Goal: Task Accomplishment & Management: Use online tool/utility

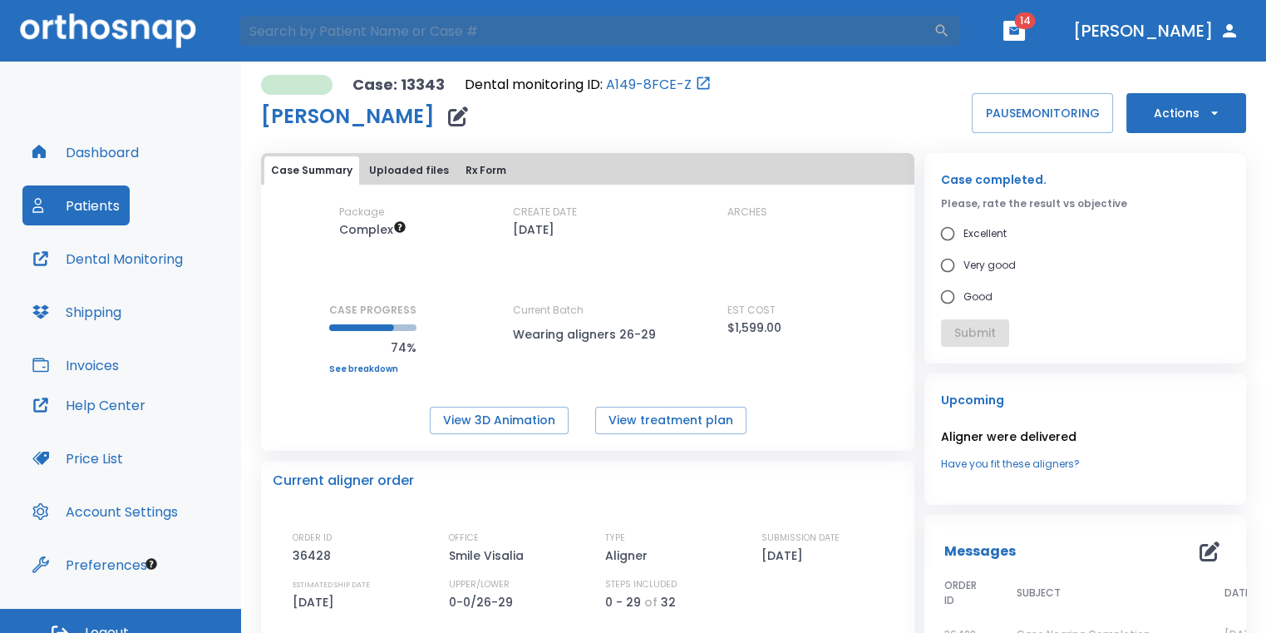
scroll to position [83, 0]
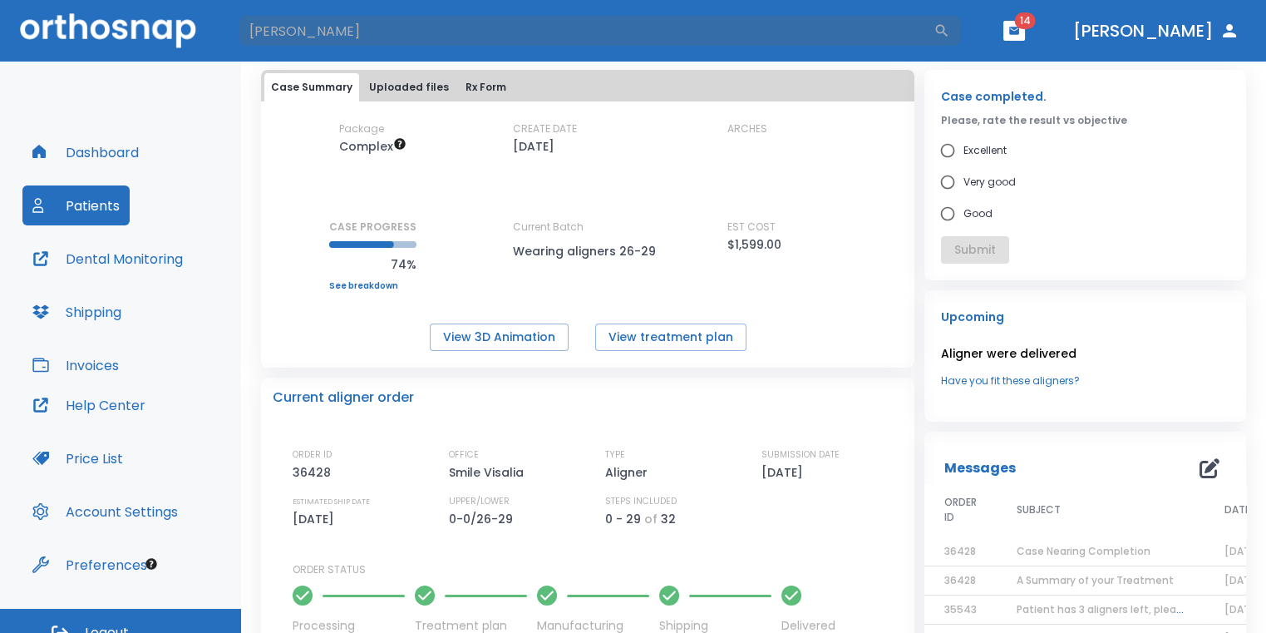
type input "[PERSON_NAME]"
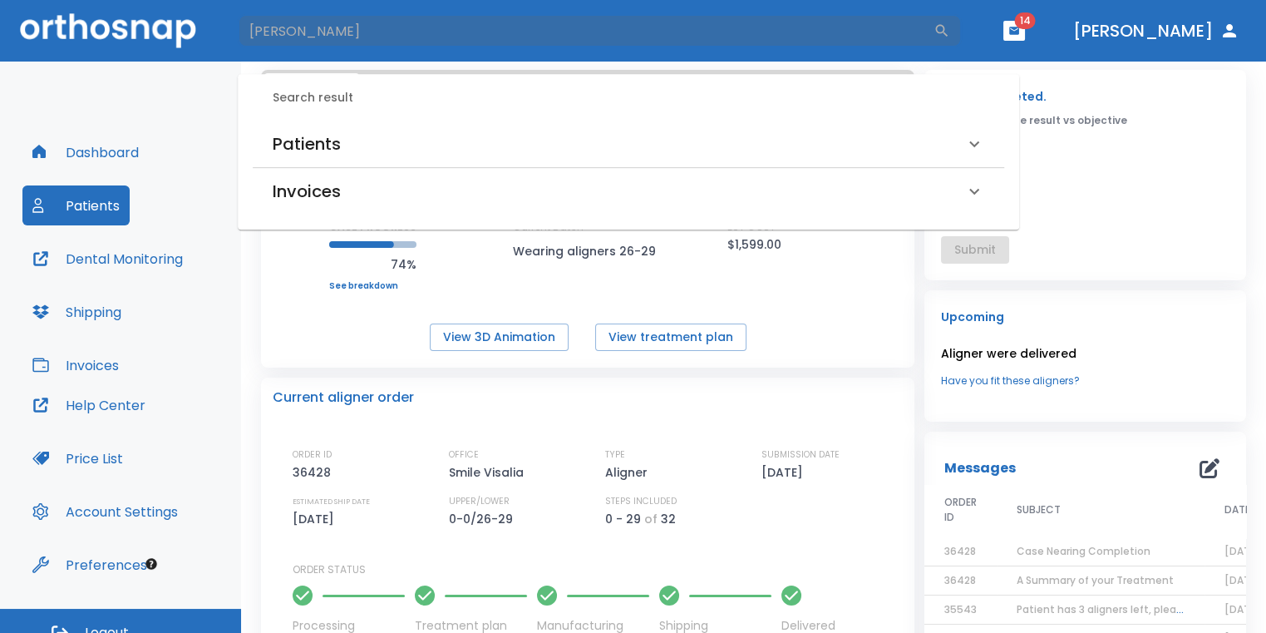
click at [406, 135] on div "Patients" at bounding box center [619, 144] width 692 height 27
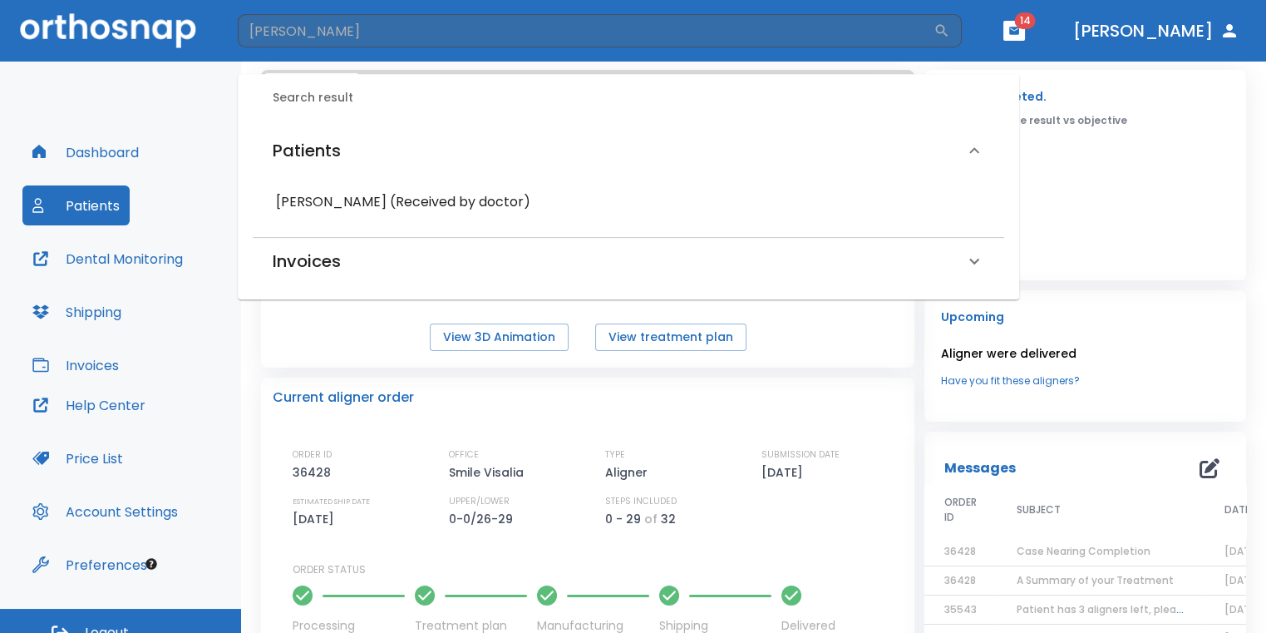
click at [418, 206] on h6 "[PERSON_NAME] (Received by doctor)" at bounding box center [628, 201] width 705 height 23
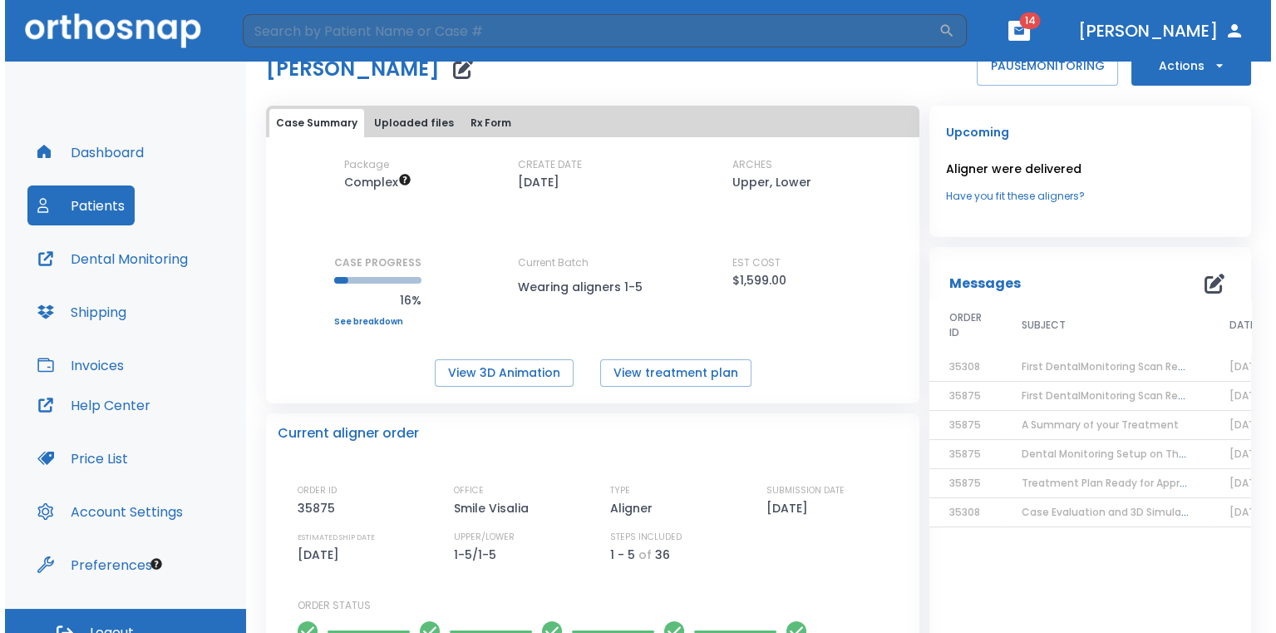
scroll to position [83, 0]
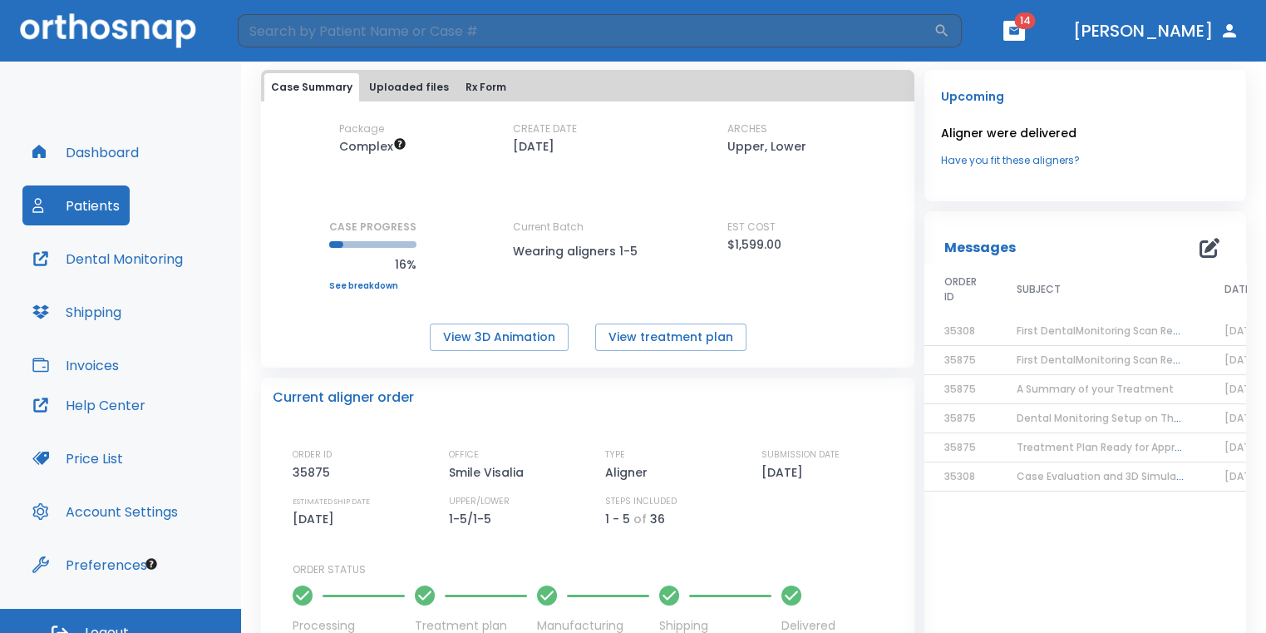
click at [1030, 326] on span "First DentalMonitoring Scan Review!" at bounding box center [1108, 330] width 183 height 14
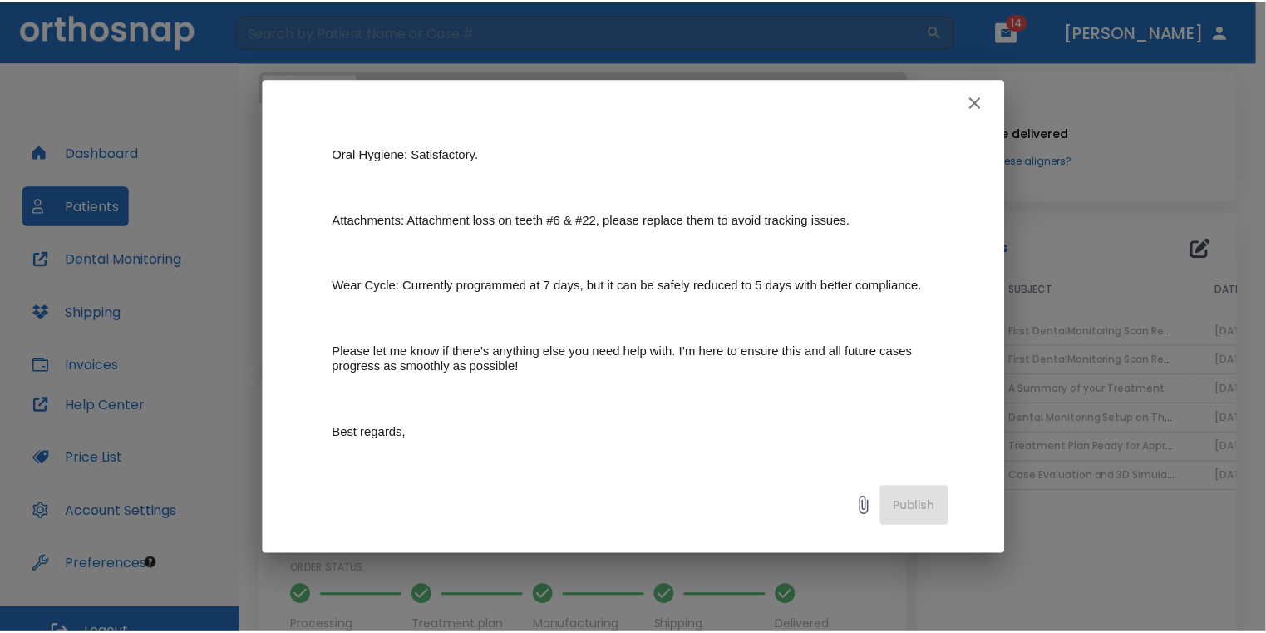
scroll to position [0, 0]
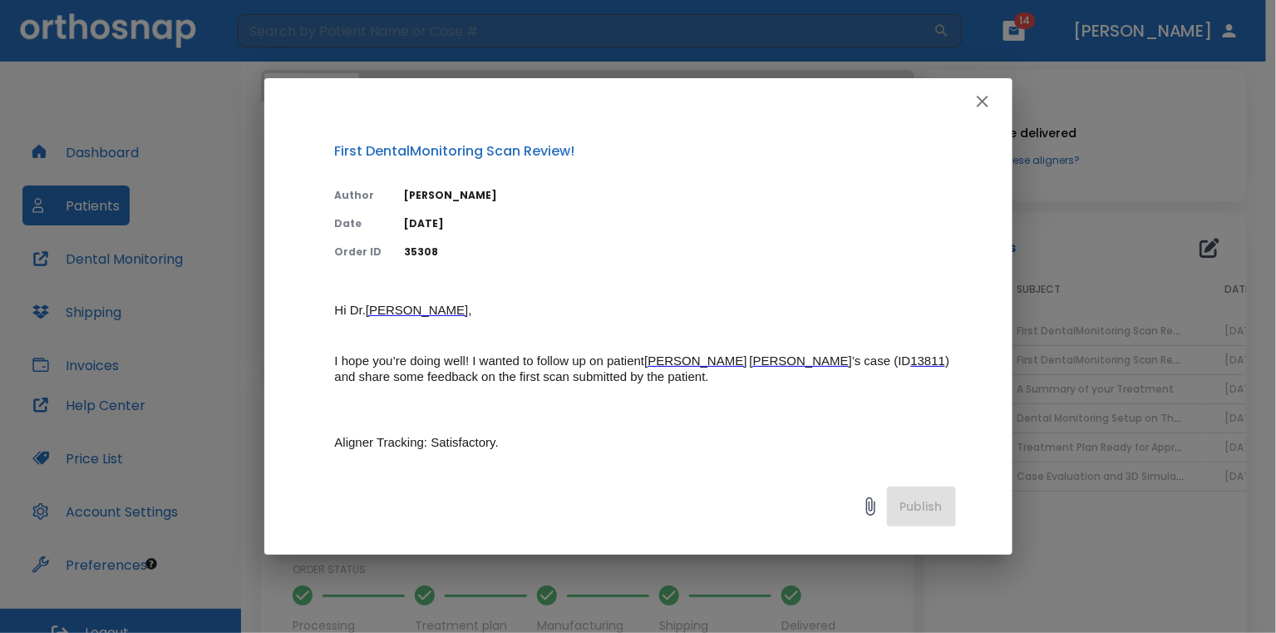
click at [978, 111] on icon "button" at bounding box center [983, 101] width 20 height 20
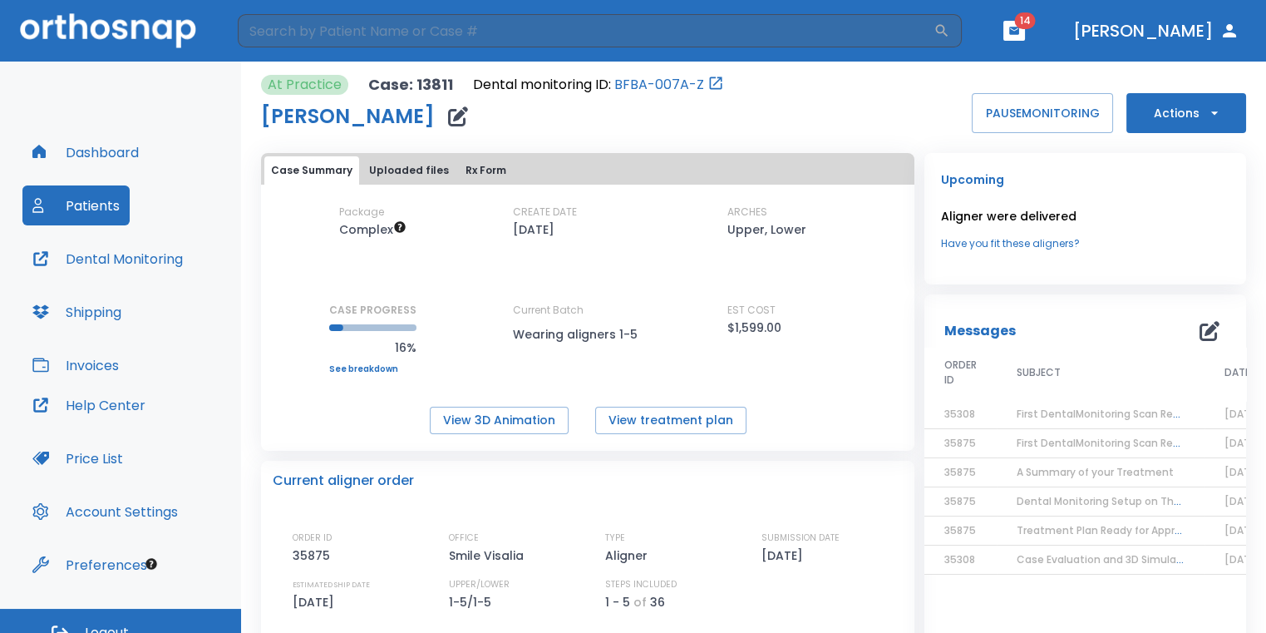
click at [1040, 443] on span "First DentalMonitoring Scan Review!" at bounding box center [1108, 443] width 183 height 14
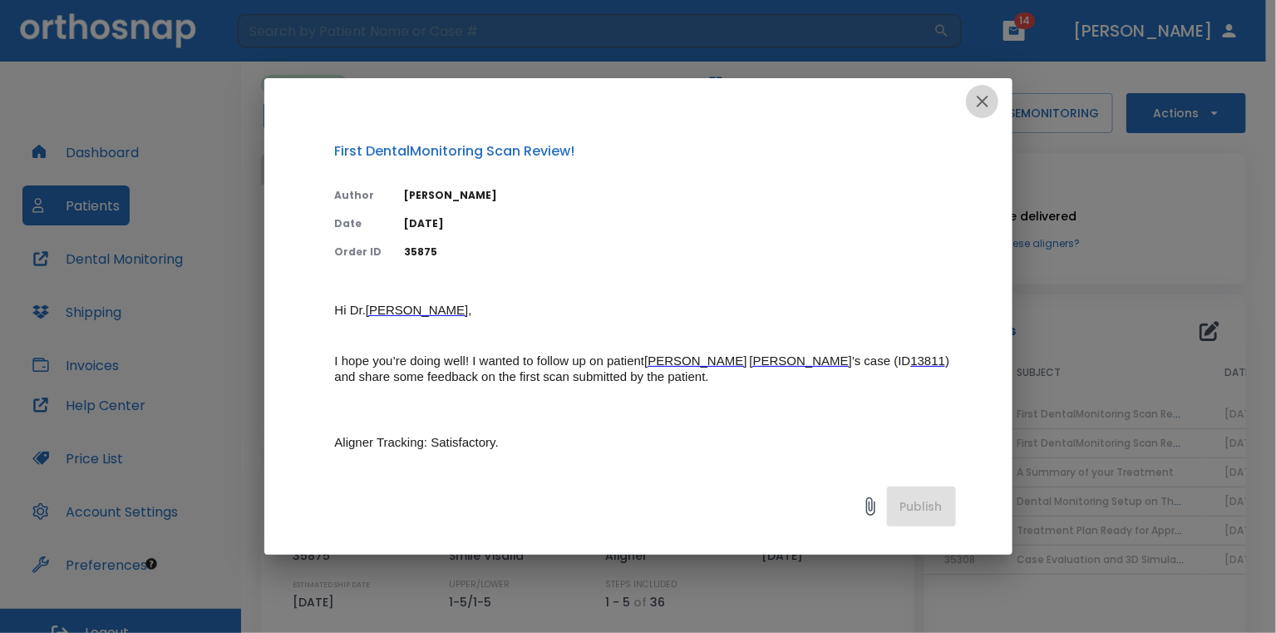
click at [988, 96] on icon "button" at bounding box center [983, 101] width 20 height 20
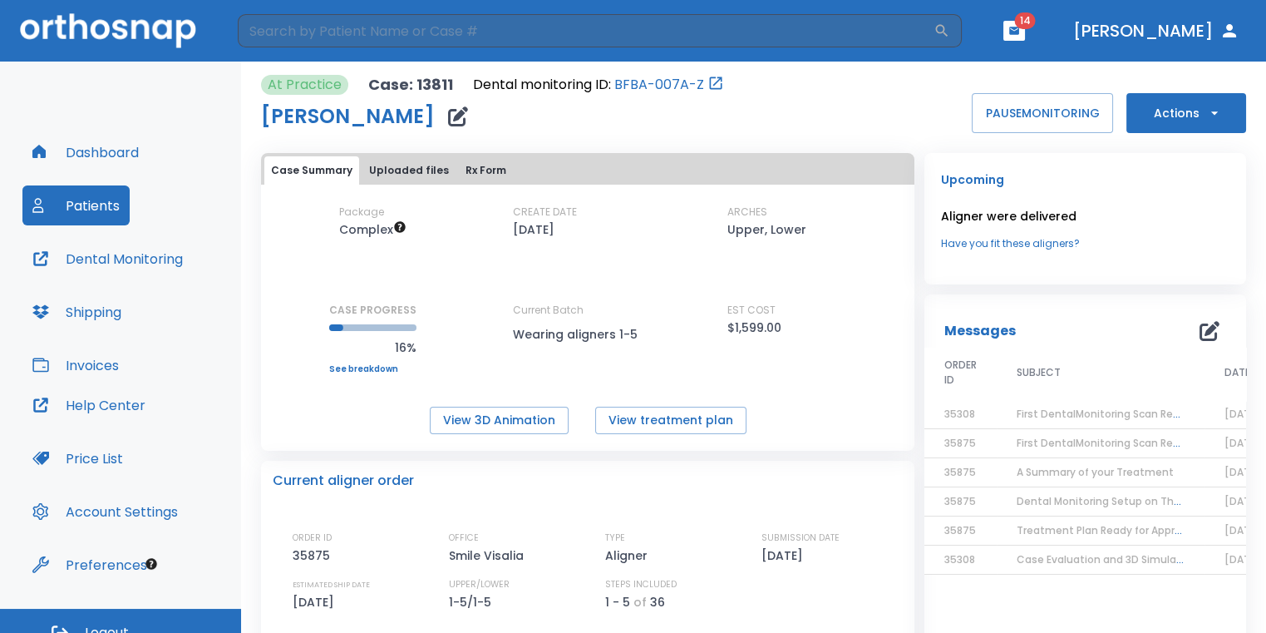
click at [1126, 115] on button "Actions" at bounding box center [1186, 113] width 120 height 40
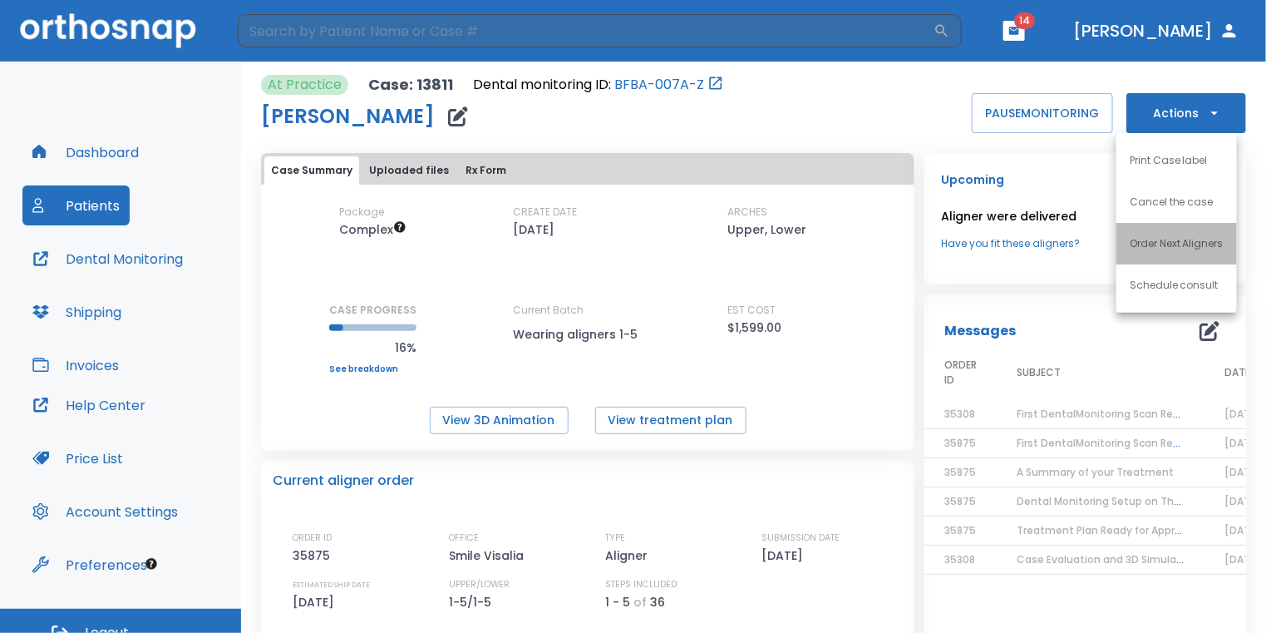
click at [1163, 254] on li "Order Next Aligners" at bounding box center [1176, 244] width 121 height 42
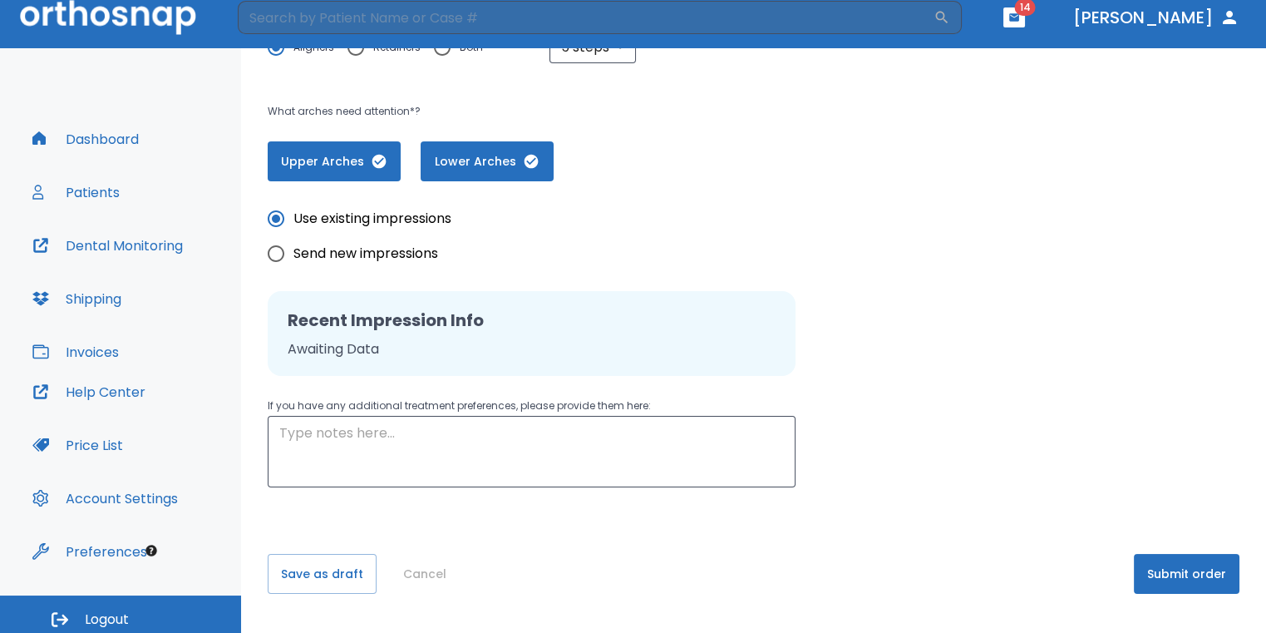
scroll to position [20, 0]
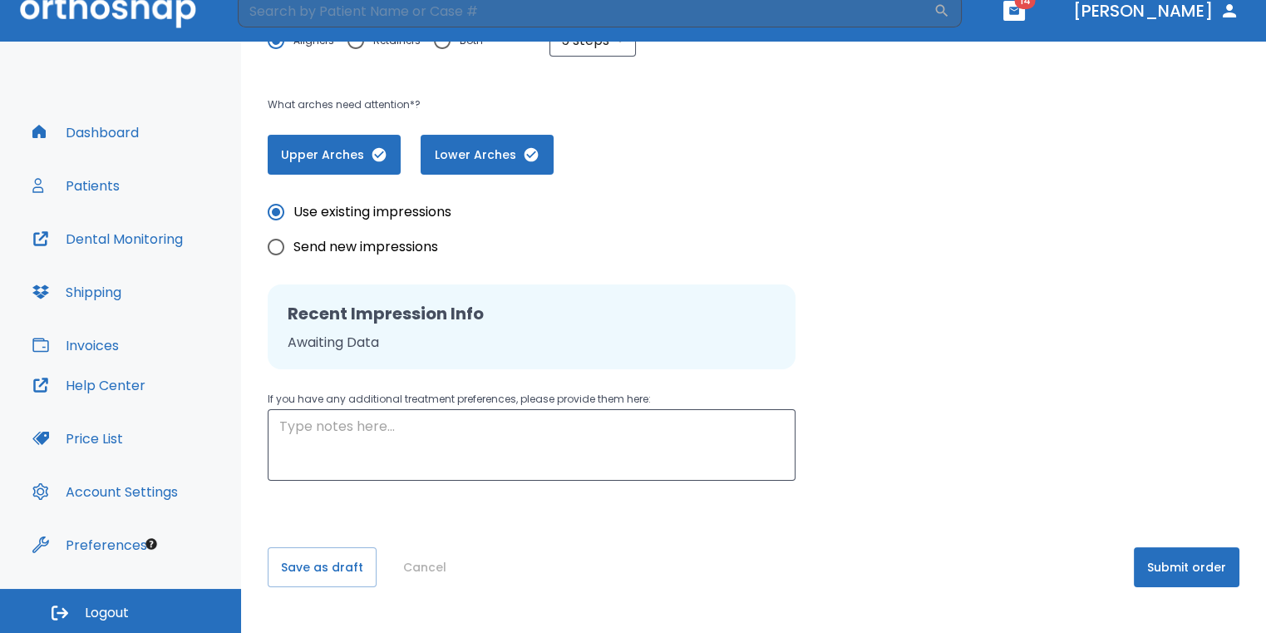
click at [1144, 572] on button "Submit order" at bounding box center [1187, 567] width 106 height 40
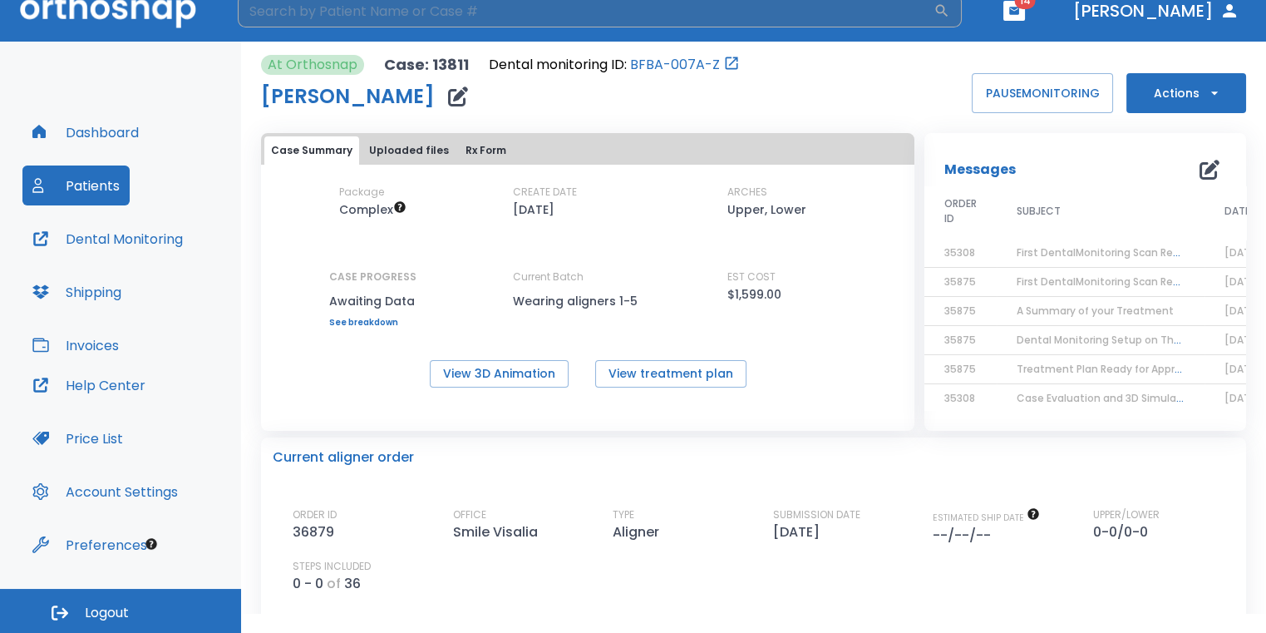
click at [686, 17] on input "search" at bounding box center [586, 10] width 696 height 33
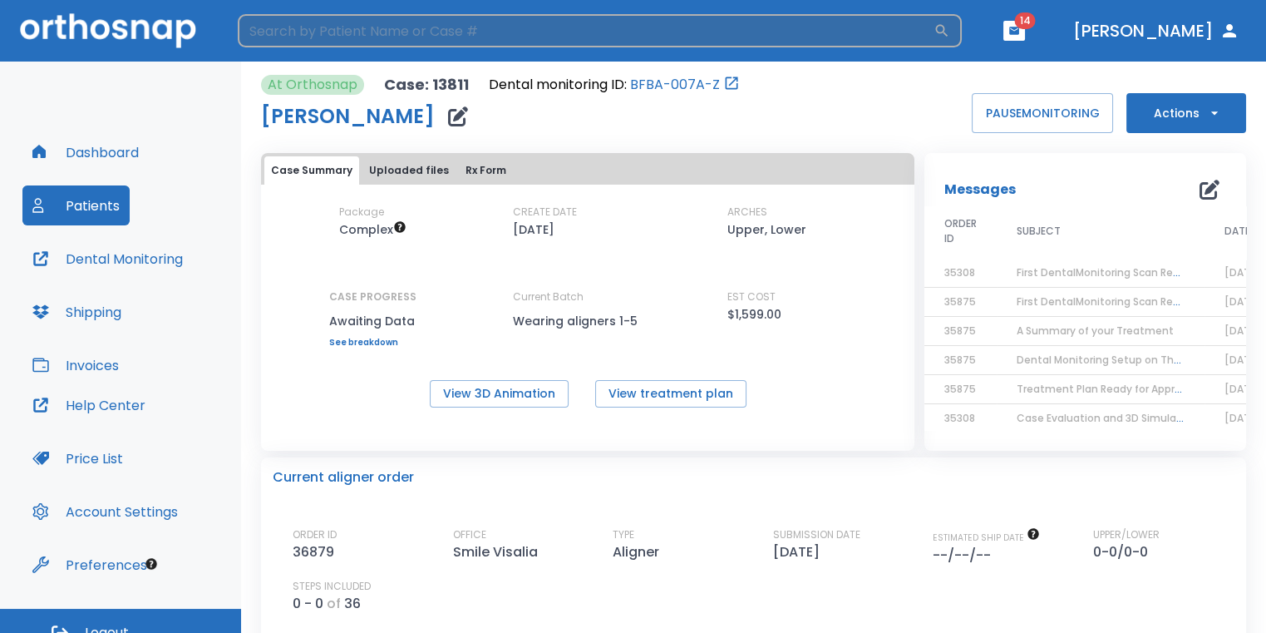
click at [726, 39] on input "search" at bounding box center [586, 30] width 696 height 33
type input "[PERSON_NAME]"
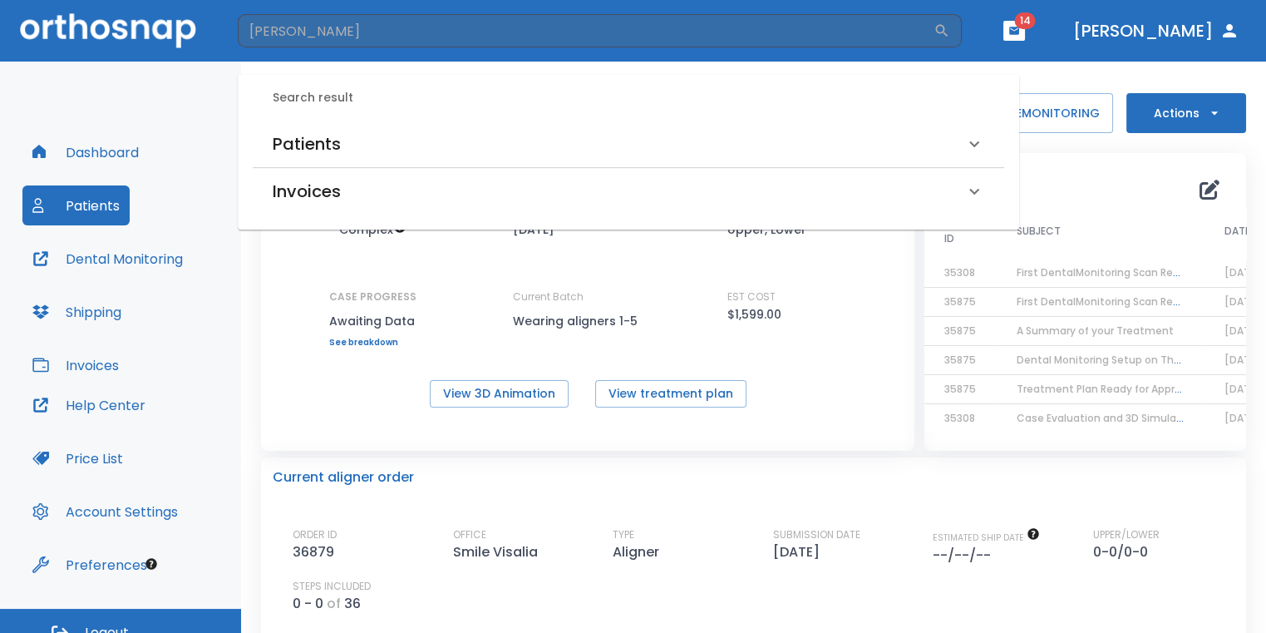
click at [648, 150] on div "Patients" at bounding box center [619, 144] width 692 height 27
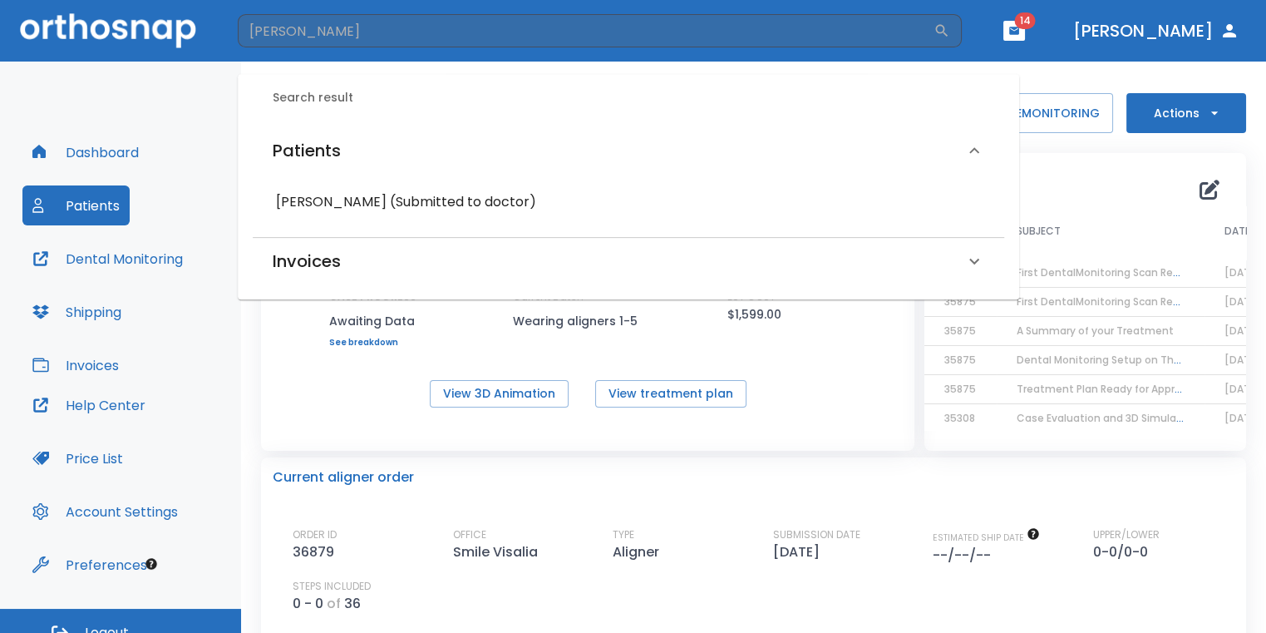
click at [428, 200] on h6 "[PERSON_NAME] (Submitted to doctor)" at bounding box center [628, 201] width 705 height 23
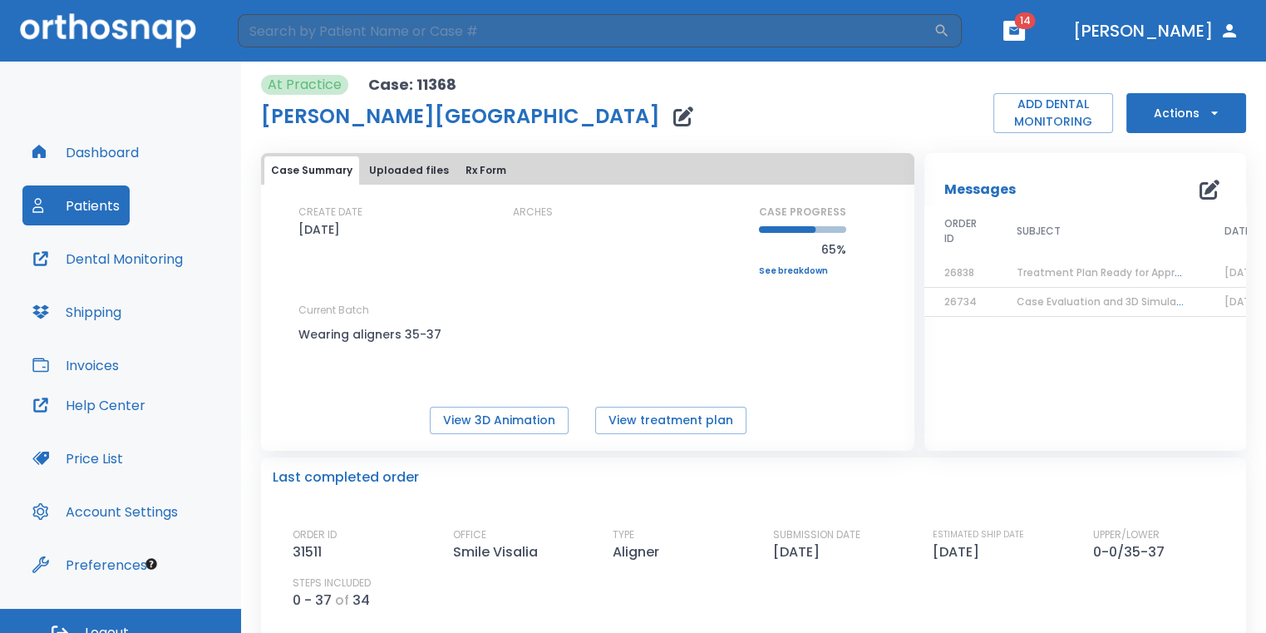
click at [815, 276] on link "See breakdown" at bounding box center [802, 271] width 87 height 10
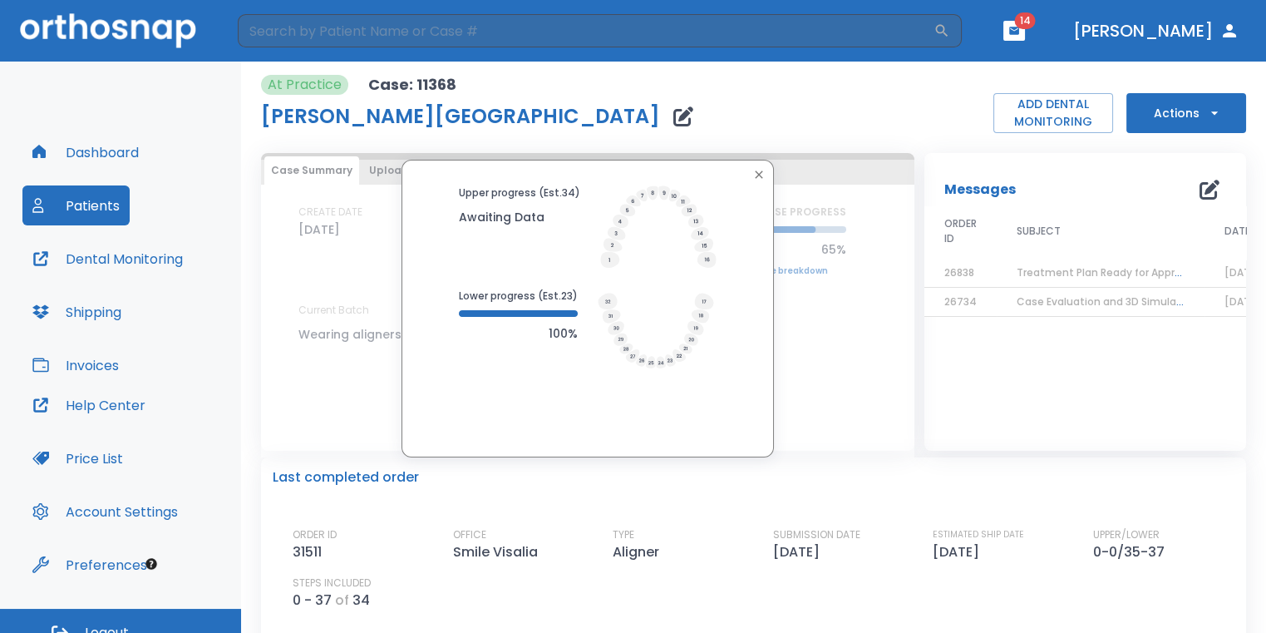
click at [760, 179] on icon "button" at bounding box center [758, 174] width 13 height 13
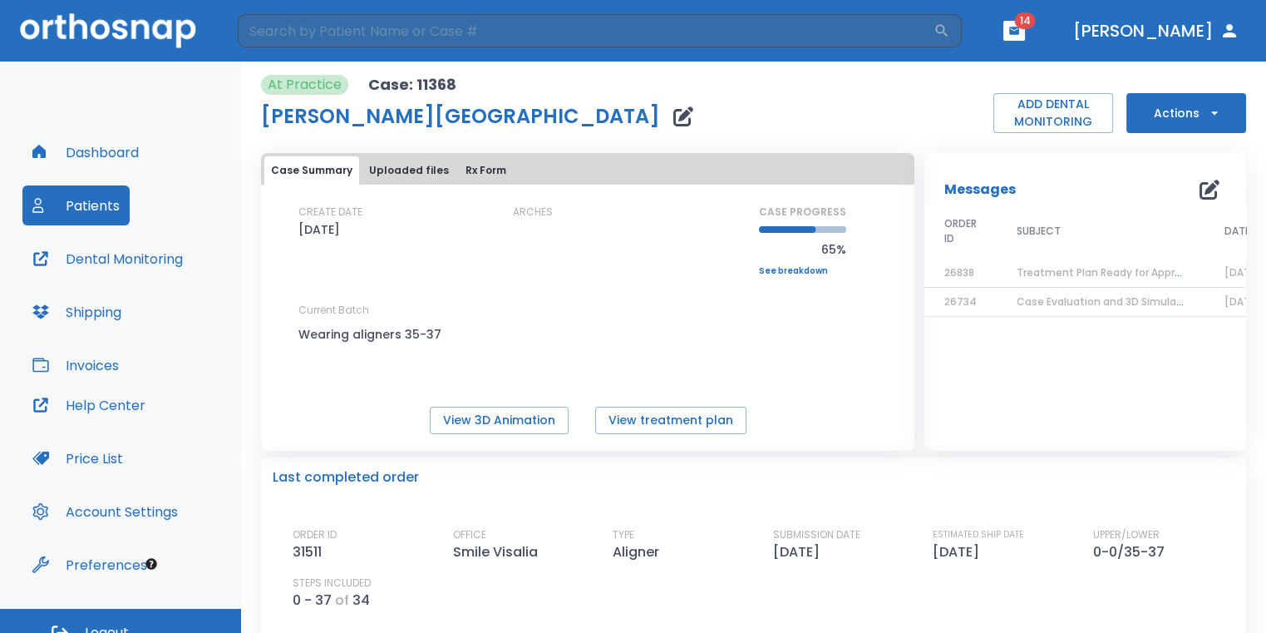
click at [1191, 131] on button "Actions" at bounding box center [1186, 113] width 120 height 40
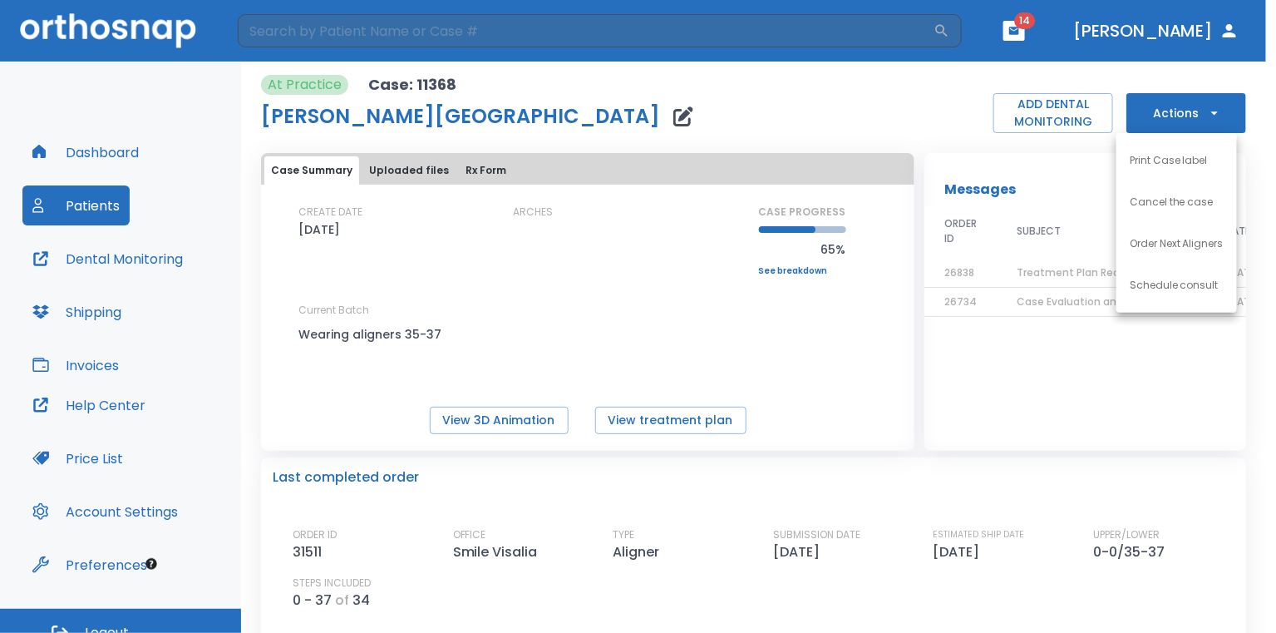
click at [1192, 233] on li "Order Next Aligners" at bounding box center [1176, 244] width 121 height 42
